Goal: Task Accomplishment & Management: Manage account settings

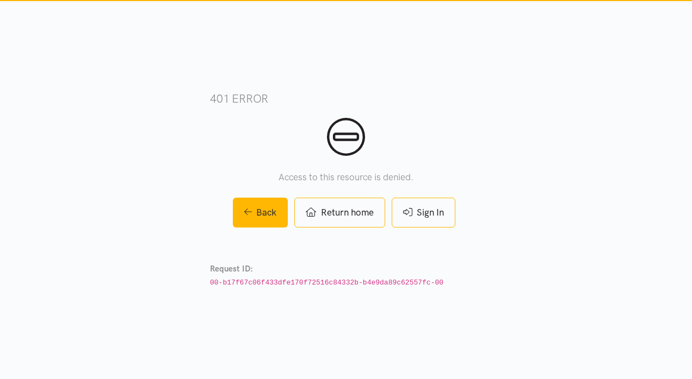
click at [432, 207] on link "Sign In" at bounding box center [423, 213] width 64 height 30
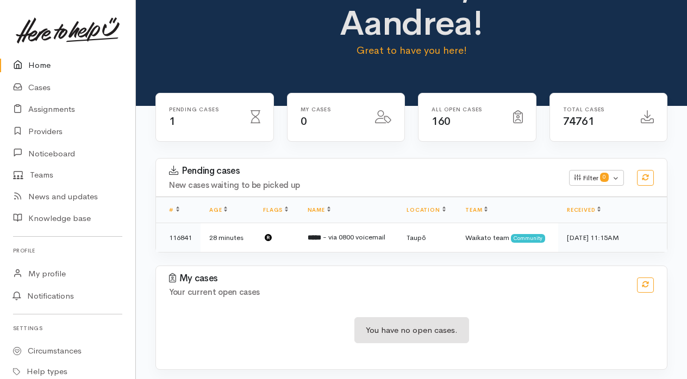
scroll to position [55, 0]
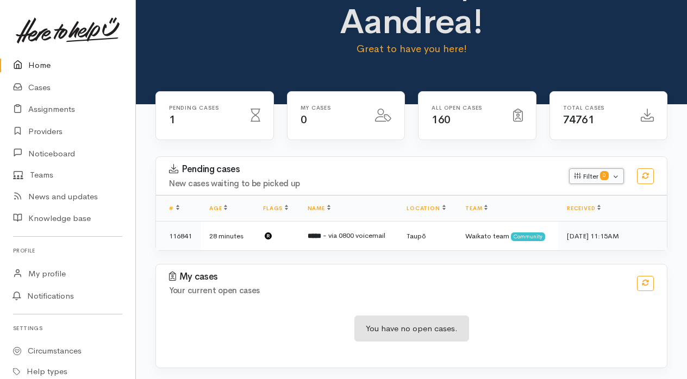
click at [588, 172] on button "Filter 0" at bounding box center [596, 177] width 55 height 16
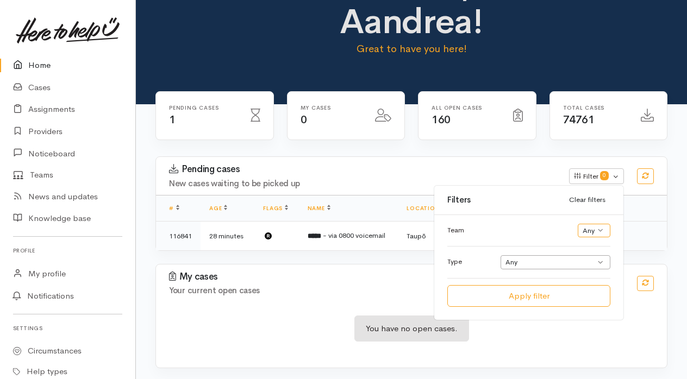
click at [593, 229] on select "Any" at bounding box center [594, 231] width 33 height 14
drag, startPoint x: 593, startPoint y: 229, endPoint x: 621, endPoint y: 256, distance: 39.2
click at [593, 229] on select "Any" at bounding box center [594, 231] width 33 height 14
click at [606, 261] on select "Any Help request Community provider enquiry Business enquiry General enquiry" at bounding box center [556, 263] width 110 height 14
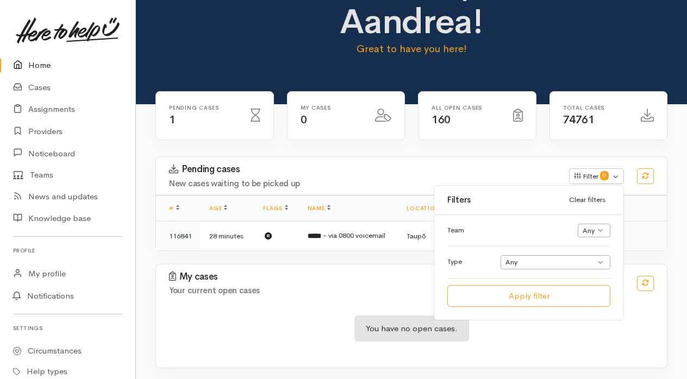
click at [136, 148] on div "Pending cases 1 My cases 0 160 74761" at bounding box center [411, 124] width 551 height 66
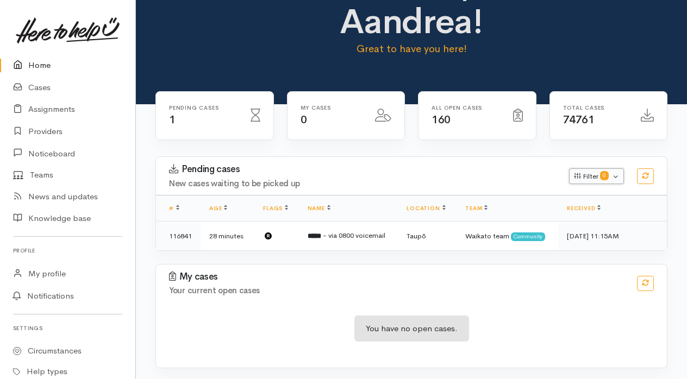
click at [619, 178] on button "Filter 0" at bounding box center [596, 177] width 55 height 16
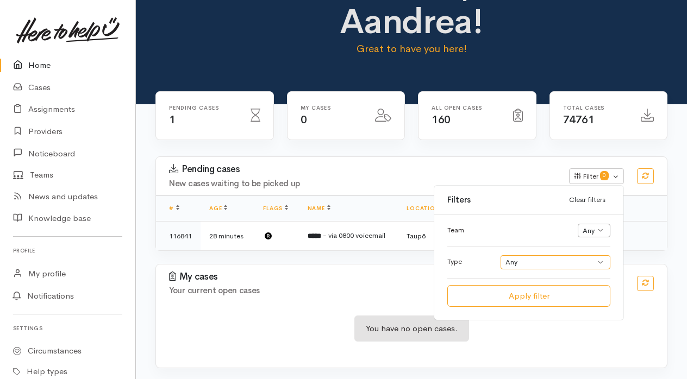
click at [602, 262] on select "Any Help request Community provider enquiry Business enquiry General enquiry" at bounding box center [556, 263] width 110 height 14
click at [501, 256] on select "Any Help request Community provider enquiry Business enquiry General enquiry" at bounding box center [556, 263] width 110 height 14
click at [599, 260] on select "Any Help request Community provider enquiry Business enquiry General enquiry" at bounding box center [556, 263] width 110 height 14
select select "*"
click at [501, 256] on select "Any Help request Community provider enquiry Business enquiry General enquiry" at bounding box center [556, 263] width 110 height 14
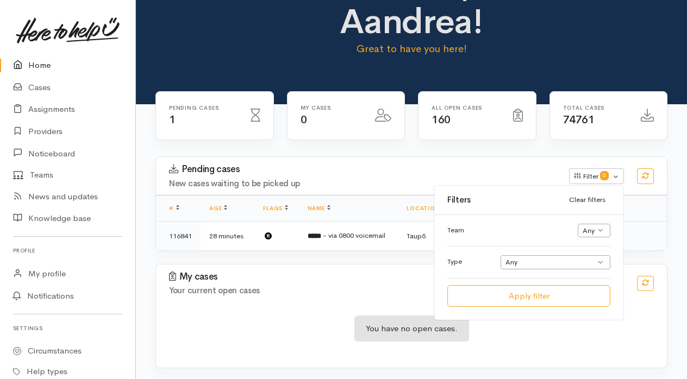
click at [537, 53] on div "Kia ora, Aandrea! Great to have you here!" at bounding box center [412, 15] width 263 height 101
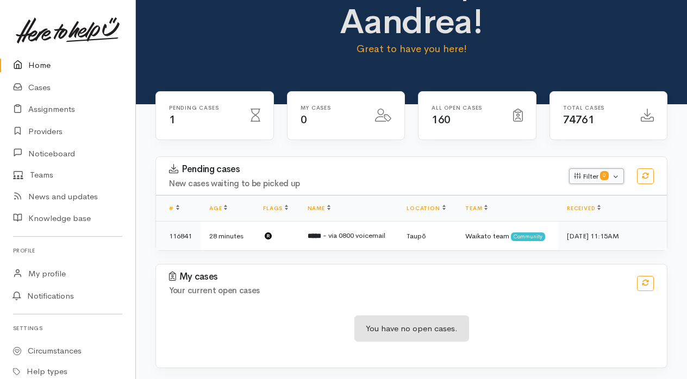
click at [620, 175] on button "Filter 0" at bounding box center [596, 177] width 55 height 16
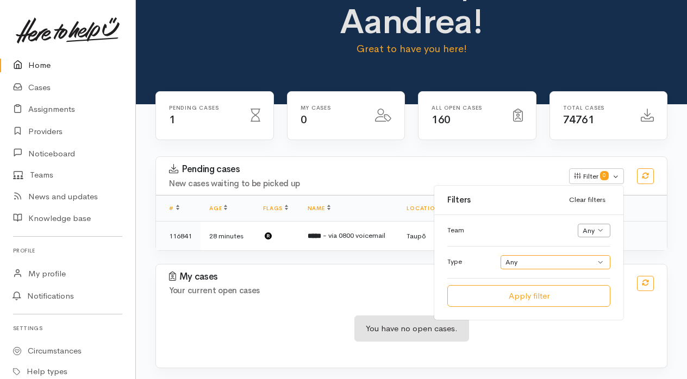
click at [606, 262] on select "Any Help request Community provider enquiry Business enquiry General enquiry" at bounding box center [556, 263] width 110 height 14
click at [28, 91] on link "Cases" at bounding box center [67, 88] width 135 height 22
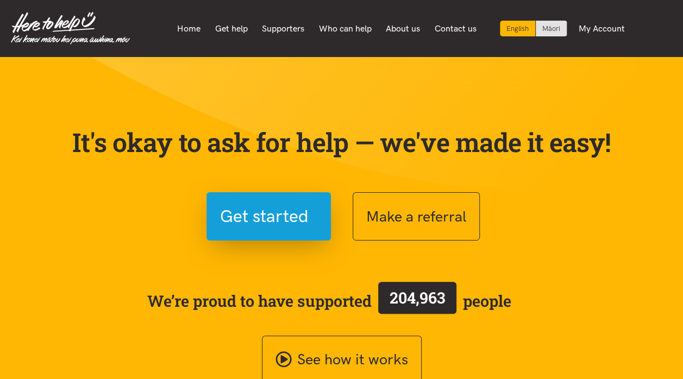
drag, startPoint x: 271, startPoint y: 33, endPoint x: 275, endPoint y: 38, distance: 7.0
click at [271, 33] on link "Supporters" at bounding box center [283, 28] width 57 height 23
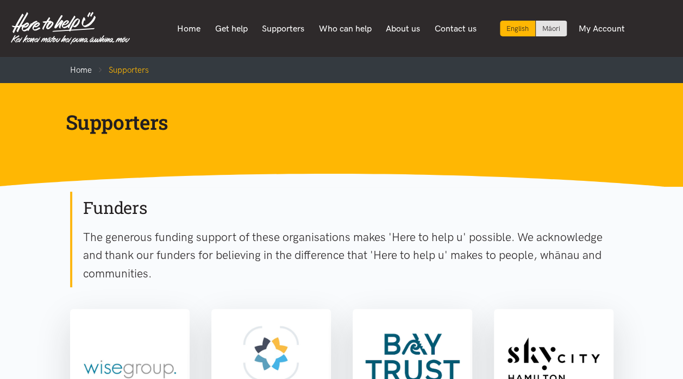
click at [357, 26] on link "Who can help" at bounding box center [345, 28] width 67 height 23
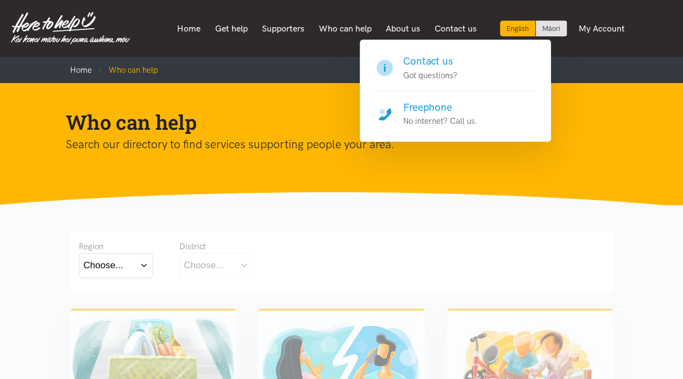
click at [428, 63] on h4 "Contact us" at bounding box center [430, 61] width 54 height 15
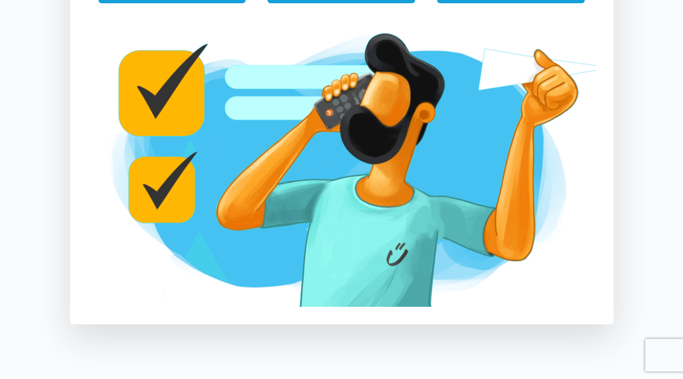
scroll to position [163, 0]
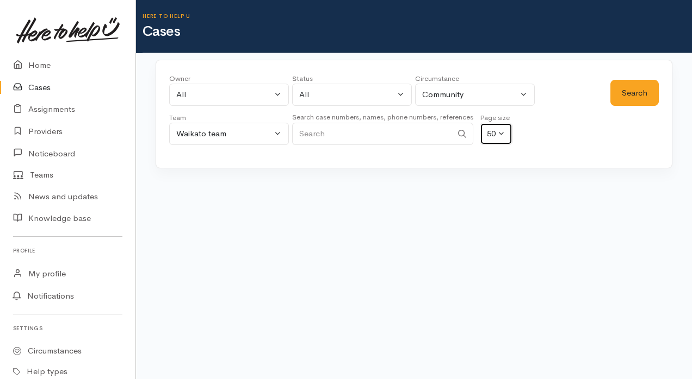
click at [503, 128] on button "50" at bounding box center [496, 134] width 33 height 22
click at [502, 153] on span "10" at bounding box center [497, 159] width 9 height 13
select select "10"
